Goal: Information Seeking & Learning: Learn about a topic

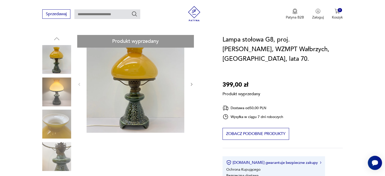
scroll to position [49, 0]
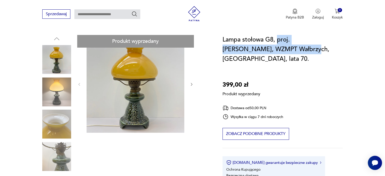
drag, startPoint x: 278, startPoint y: 40, endPoint x: 274, endPoint y: 51, distance: 11.6
click at [274, 51] on h1 "Lampa stołowa G8, proj. [PERSON_NAME], WZMPT Wałbrzych, [GEOGRAPHIC_DATA], lata…" at bounding box center [283, 49] width 120 height 29
copy h1 "proj. [PERSON_NAME], WZMPT Wałbrzych"
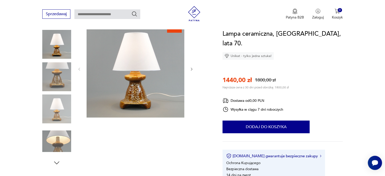
click at [57, 159] on icon "button" at bounding box center [57, 163] width 8 height 8
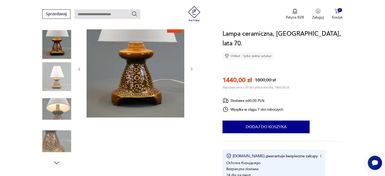
click at [57, 159] on icon "button" at bounding box center [57, 163] width 8 height 8
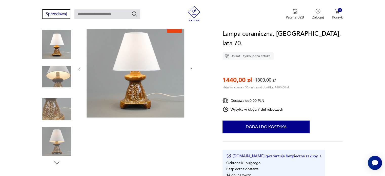
click at [61, 138] on img at bounding box center [56, 141] width 29 height 29
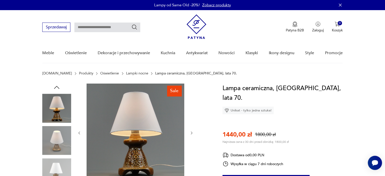
click at [54, 84] on icon "button" at bounding box center [57, 88] width 8 height 8
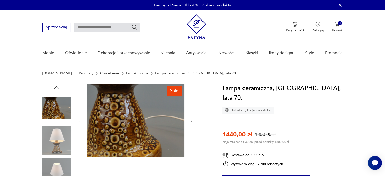
click at [54, 84] on icon "button" at bounding box center [57, 88] width 8 height 8
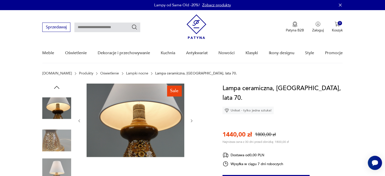
click at [54, 84] on icon "button" at bounding box center [57, 88] width 8 height 8
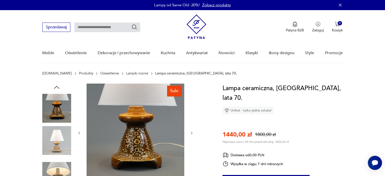
click at [54, 84] on icon "button" at bounding box center [57, 88] width 8 height 8
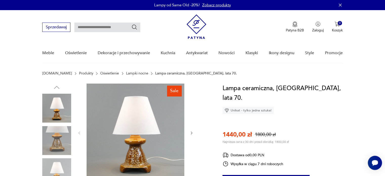
click at [57, 108] on img at bounding box center [56, 108] width 29 height 29
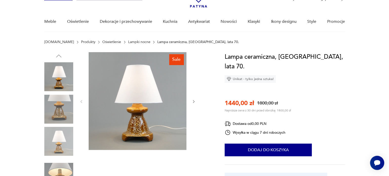
scroll to position [32, 0]
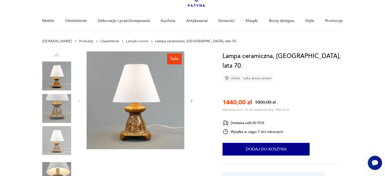
click at [153, 108] on img at bounding box center [136, 100] width 98 height 98
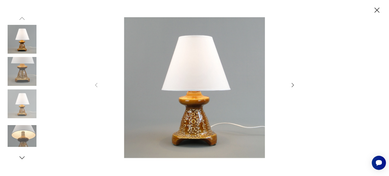
click at [20, 158] on icon "button" at bounding box center [22, 158] width 8 height 8
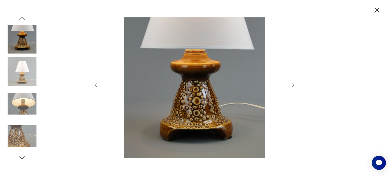
click at [20, 158] on icon "button" at bounding box center [22, 158] width 8 height 8
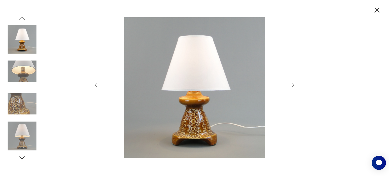
click at [20, 158] on icon "button" at bounding box center [22, 158] width 8 height 8
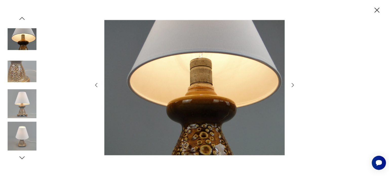
click at [20, 158] on icon "button" at bounding box center [22, 158] width 8 height 8
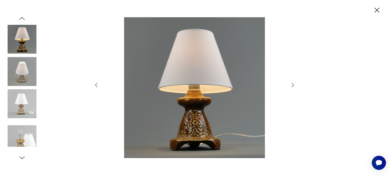
click at [20, 158] on icon "button" at bounding box center [22, 158] width 8 height 8
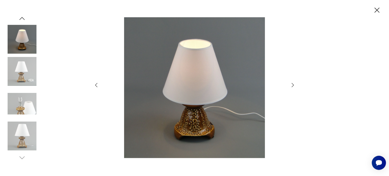
click at [26, 141] on img at bounding box center [22, 136] width 29 height 29
